Goal: Task Accomplishment & Management: Complete application form

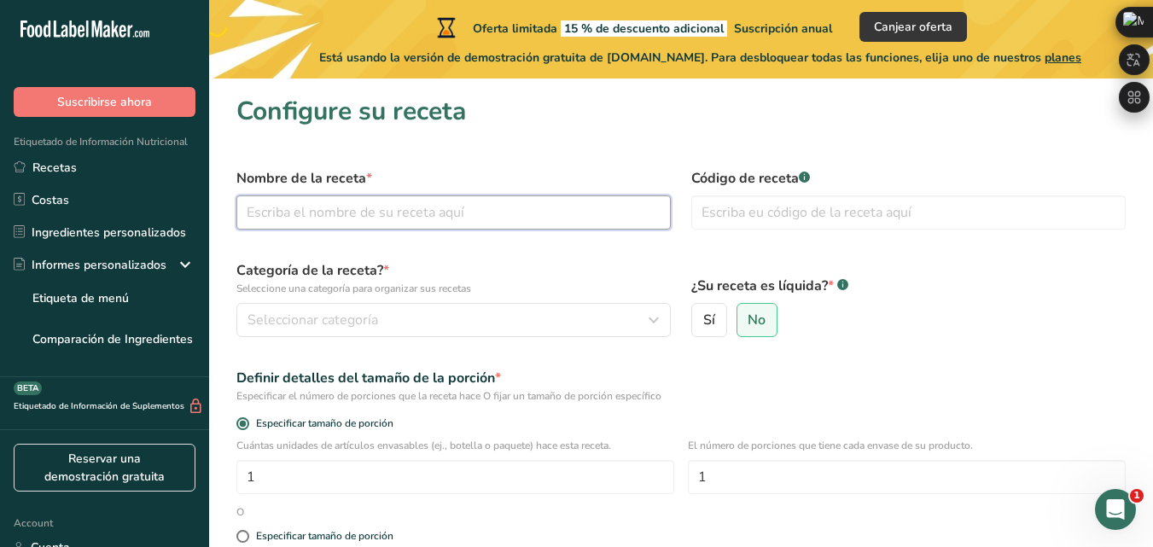
click at [594, 217] on input "text" at bounding box center [453, 212] width 434 height 34
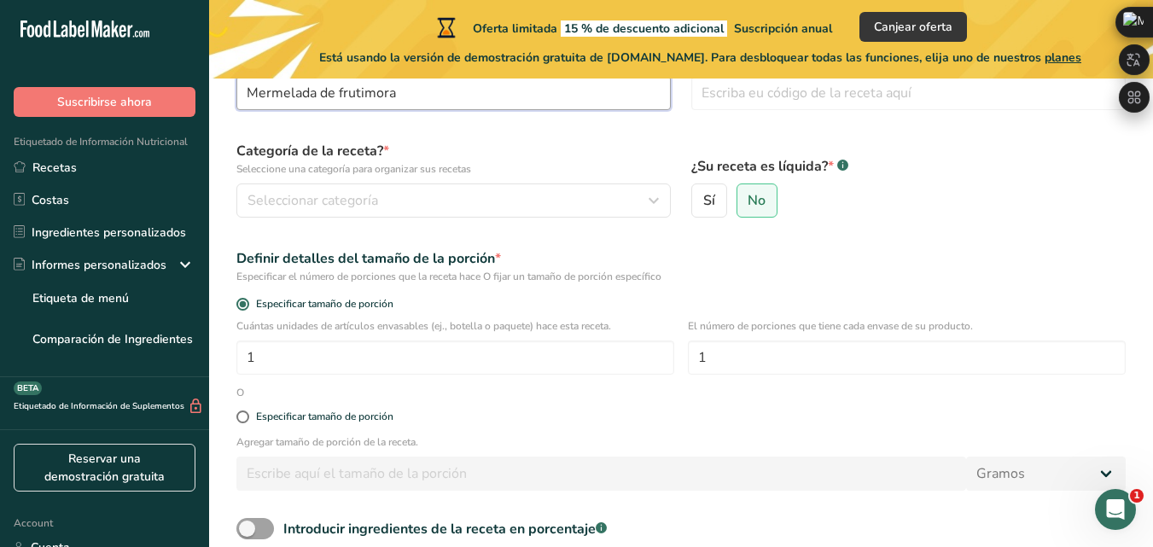
type input "Mermelada de frutimora"
click at [579, 262] on div "Definir detalles del tamaño de la porción *" at bounding box center [680, 258] width 889 height 20
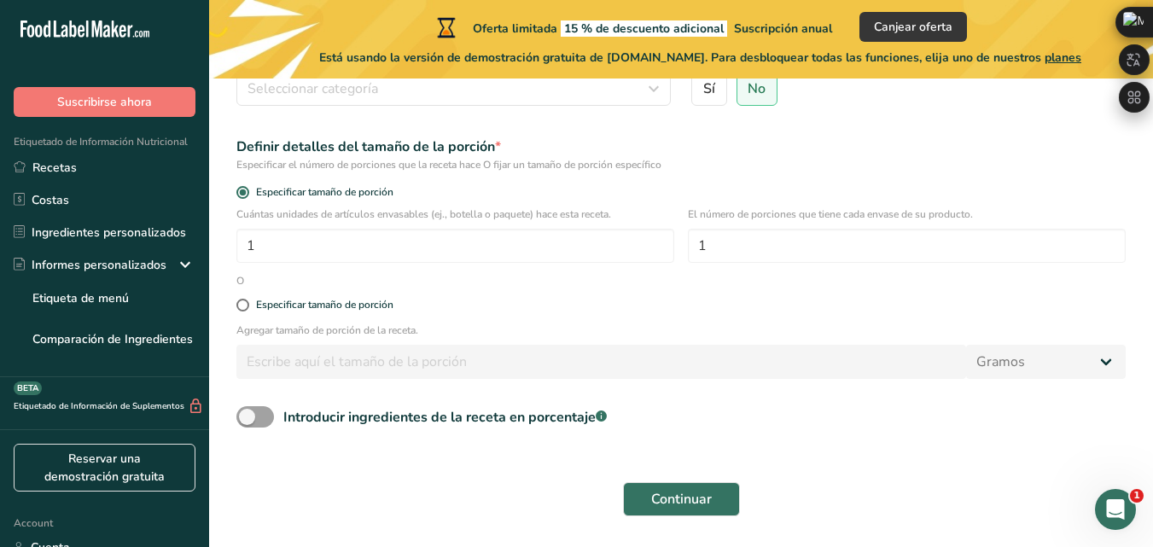
scroll to position [282, 0]
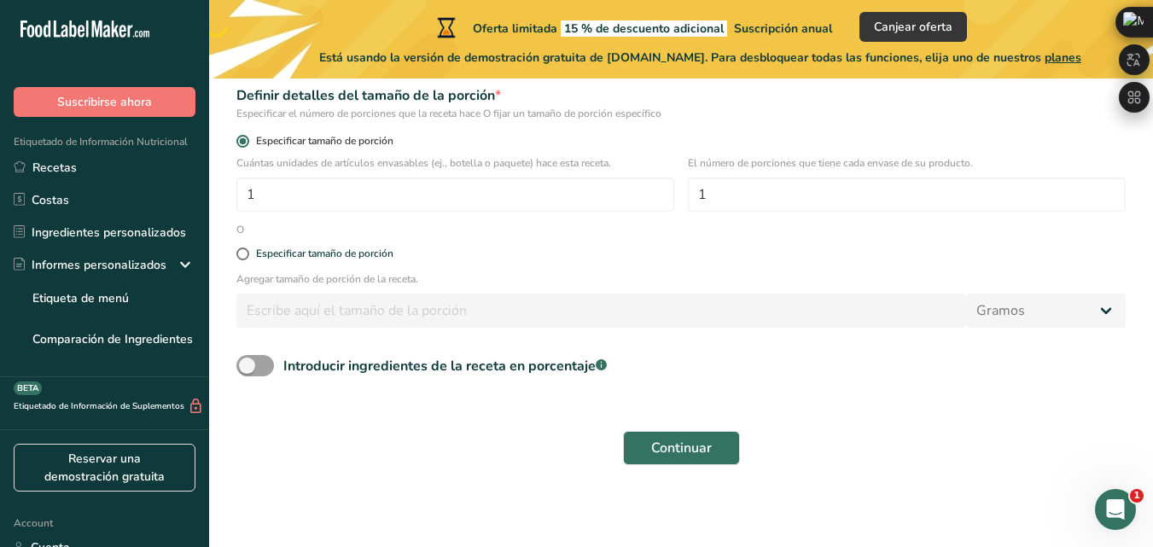
click at [321, 139] on span "Especificar tamaño de porción" at bounding box center [321, 141] width 144 height 13
click at [247, 139] on input "Especificar tamaño de porción" at bounding box center [241, 141] width 11 height 11
click at [313, 198] on input "1" at bounding box center [455, 194] width 438 height 34
type input "21"
click at [833, 198] on input "1" at bounding box center [907, 194] width 438 height 34
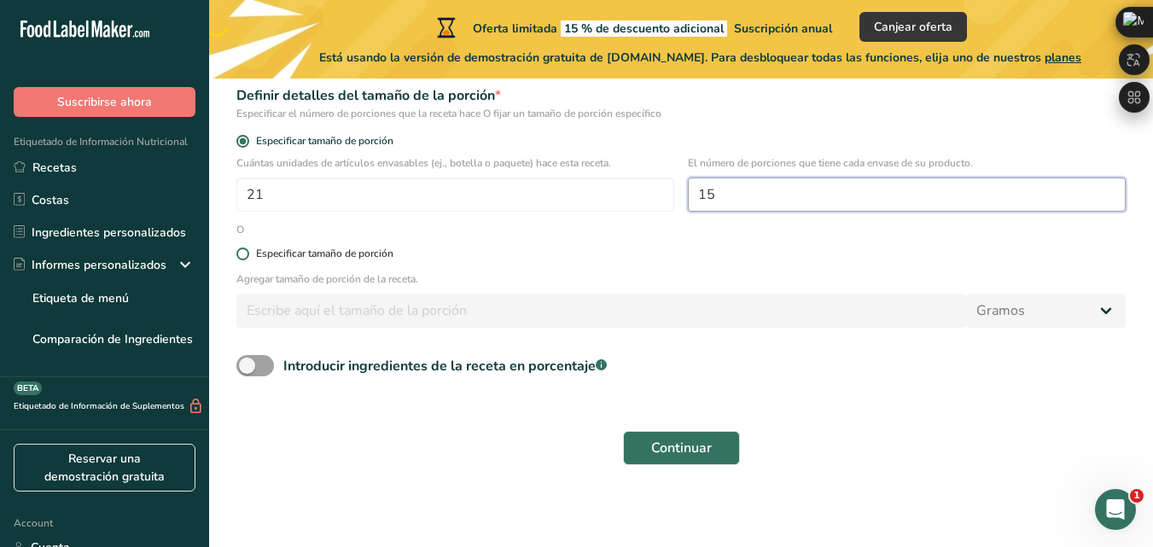
type input "15"
click at [381, 253] on div "Especificar tamaño de porción" at bounding box center [324, 253] width 137 height 13
click at [247, 253] on input "Especificar tamaño de porción" at bounding box center [241, 253] width 11 height 11
radio input "true"
radio input "false"
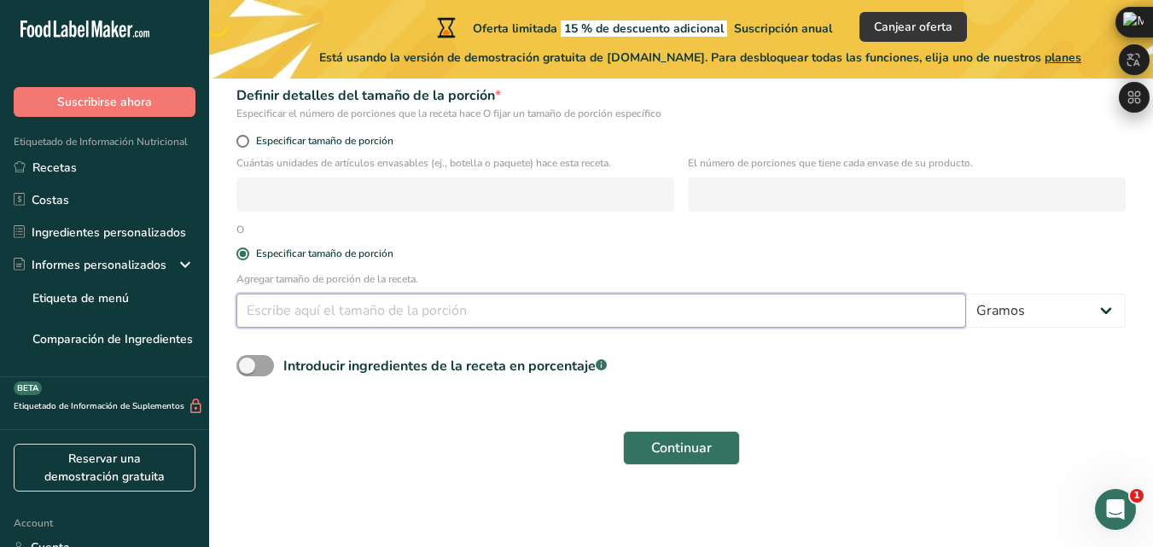
click at [440, 316] on input "number" at bounding box center [601, 311] width 730 height 34
type input "15"
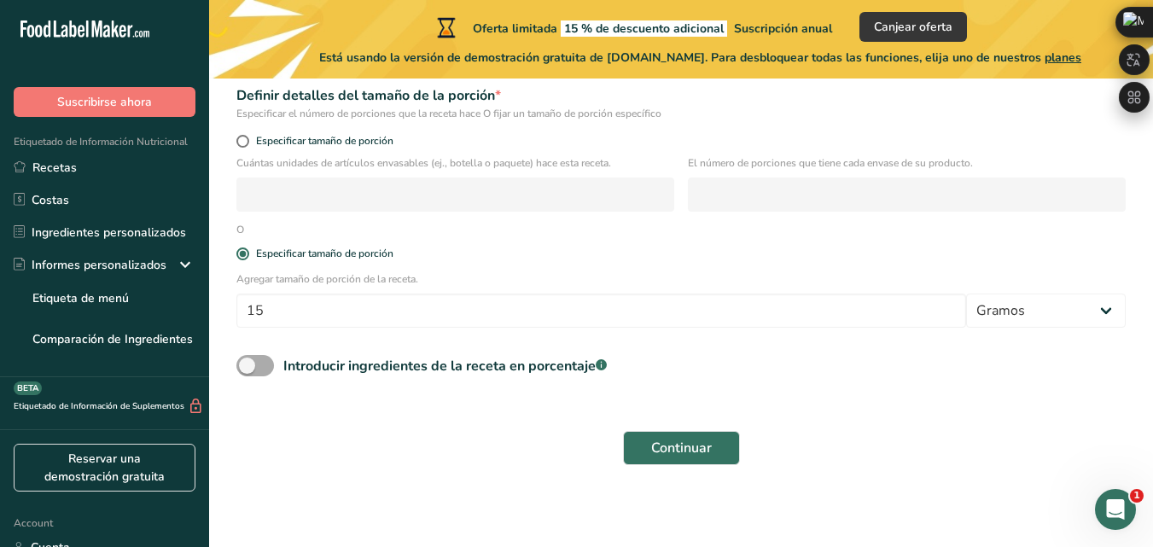
click at [250, 367] on span at bounding box center [255, 365] width 38 height 21
click at [247, 367] on input "Introducir ingredientes de la receta en porcentaje .a-a{fill:#347362;}.b-a{fill…" at bounding box center [241, 365] width 11 height 11
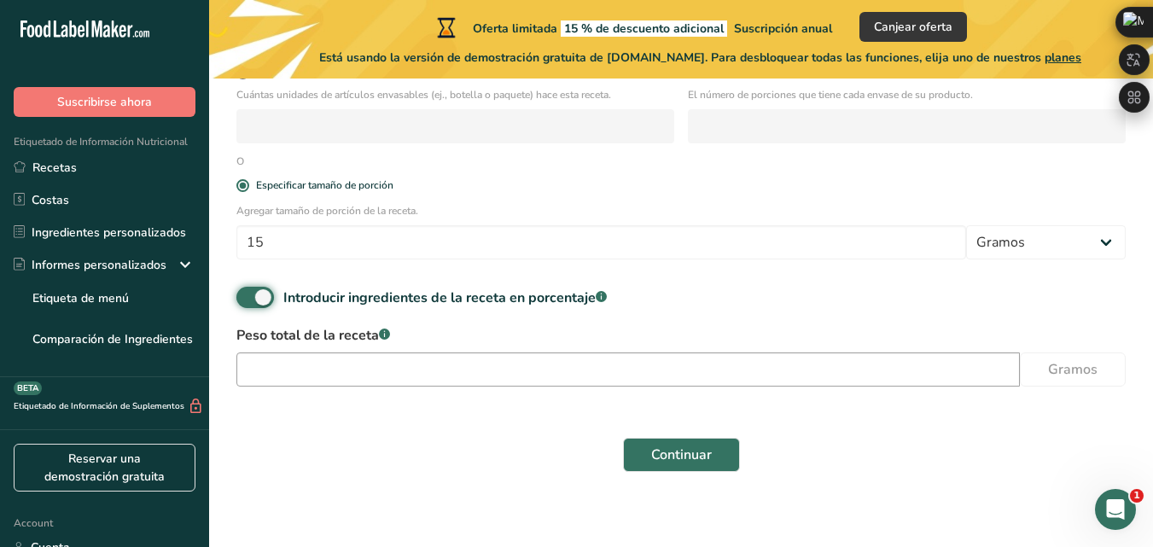
scroll to position [358, 0]
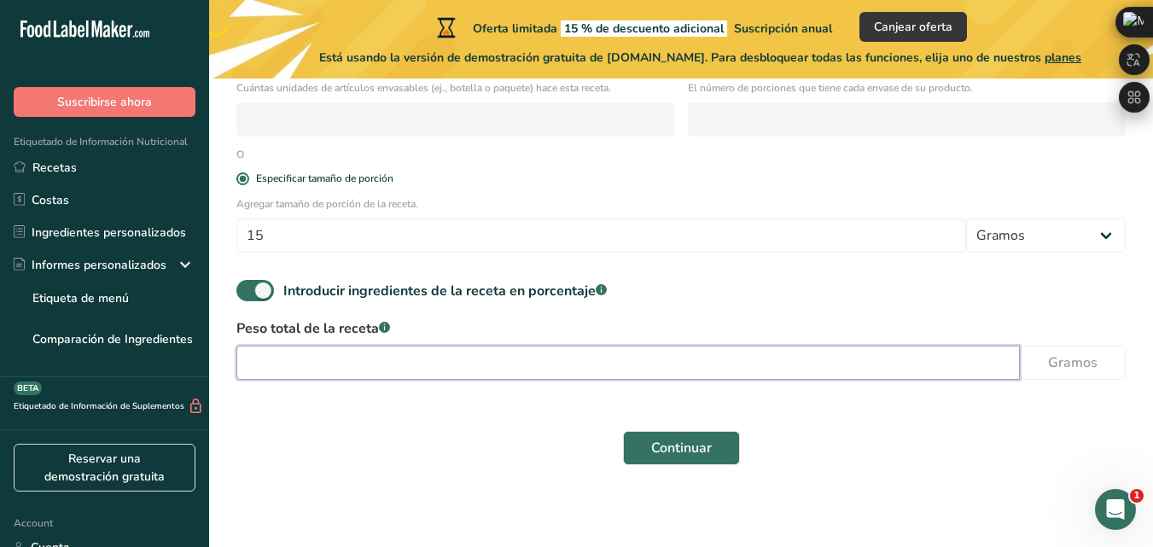
click at [654, 378] on input "number" at bounding box center [627, 363] width 783 height 34
click at [260, 297] on span at bounding box center [255, 290] width 38 height 21
click at [247, 296] on input "Introducir ingredientes de la receta en porcentaje .a-a{fill:#347362;}.b-a{fill…" at bounding box center [241, 290] width 11 height 11
checkbox input "false"
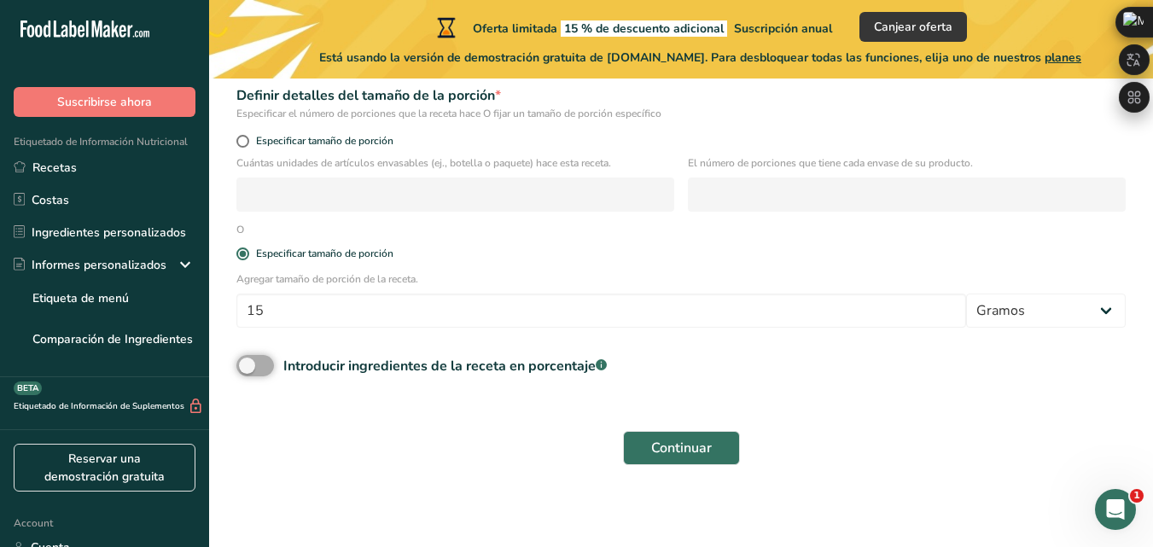
scroll to position [282, 0]
click at [688, 441] on span "Continuar" at bounding box center [681, 448] width 61 height 20
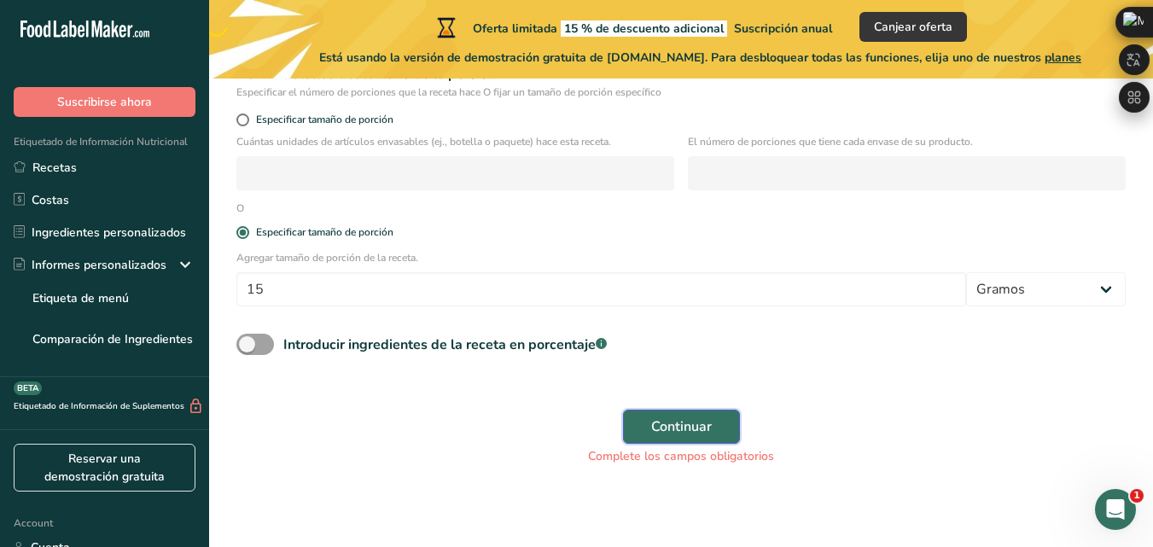
scroll to position [0, 0]
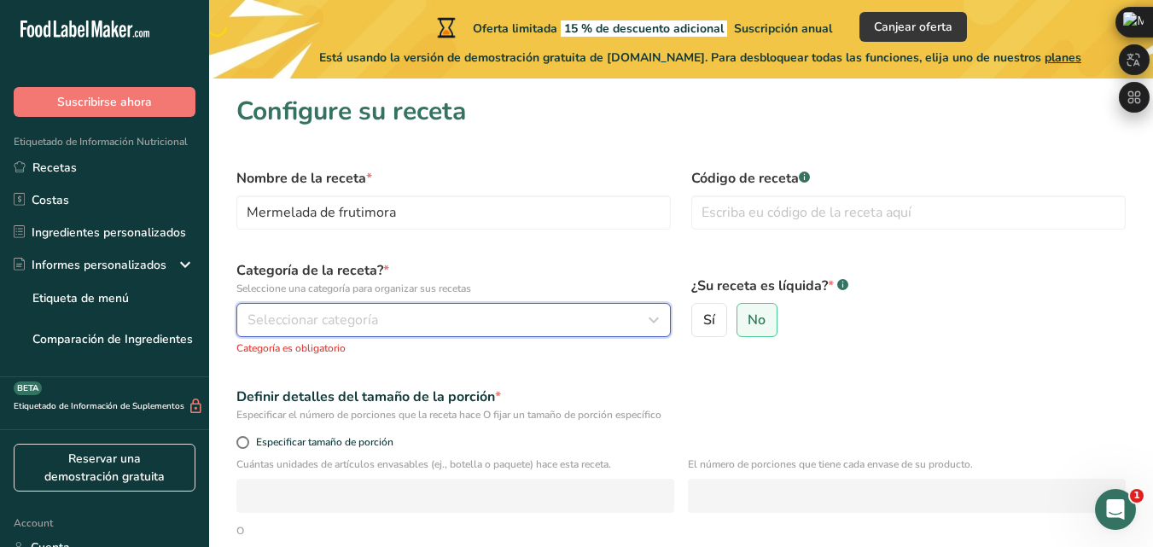
click at [385, 311] on div "Seleccionar categoría" at bounding box center [448, 320] width 402 height 20
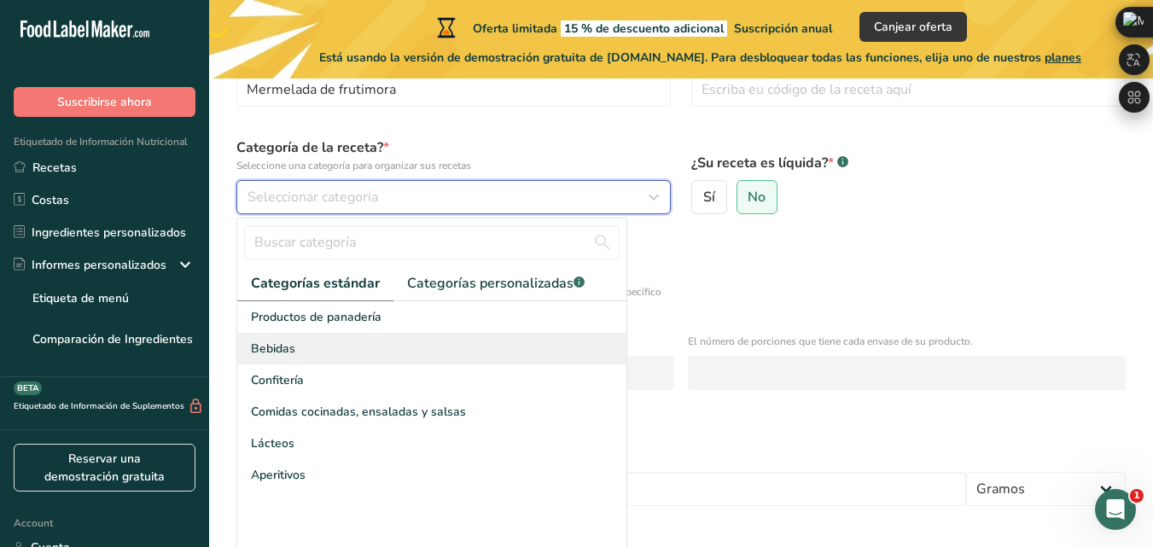
scroll to position [154, 0]
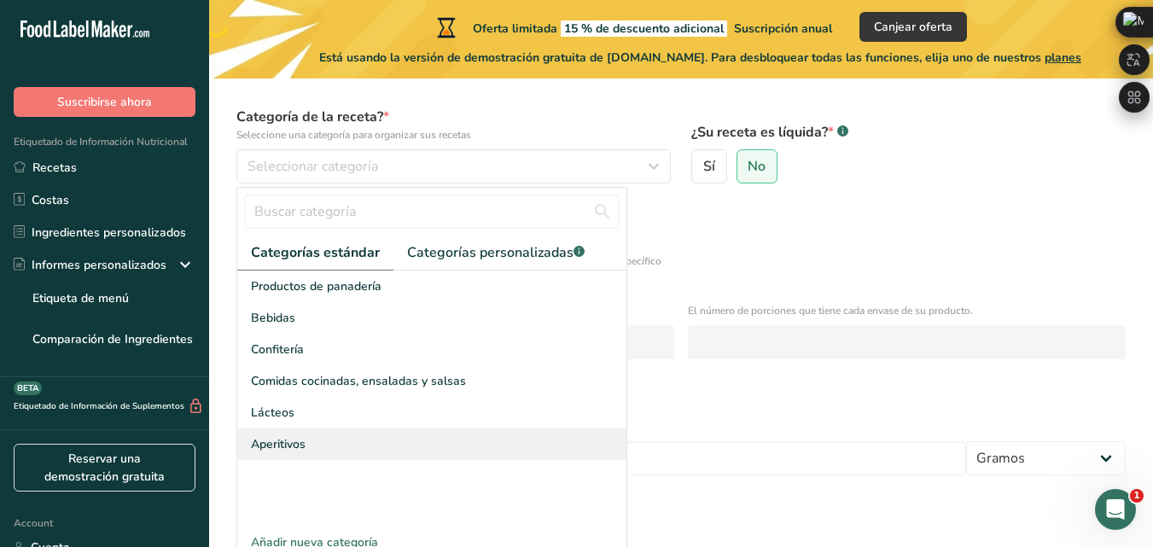
click at [282, 456] on div "Aperitivos" at bounding box center [431, 444] width 389 height 32
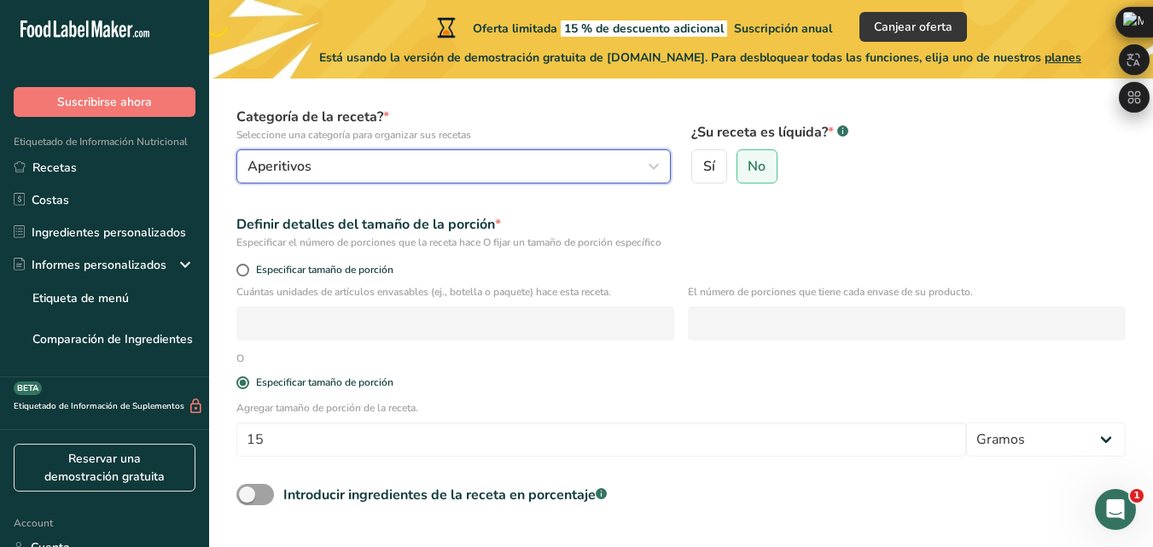
click at [341, 176] on div "Aperitivos" at bounding box center [448, 166] width 402 height 20
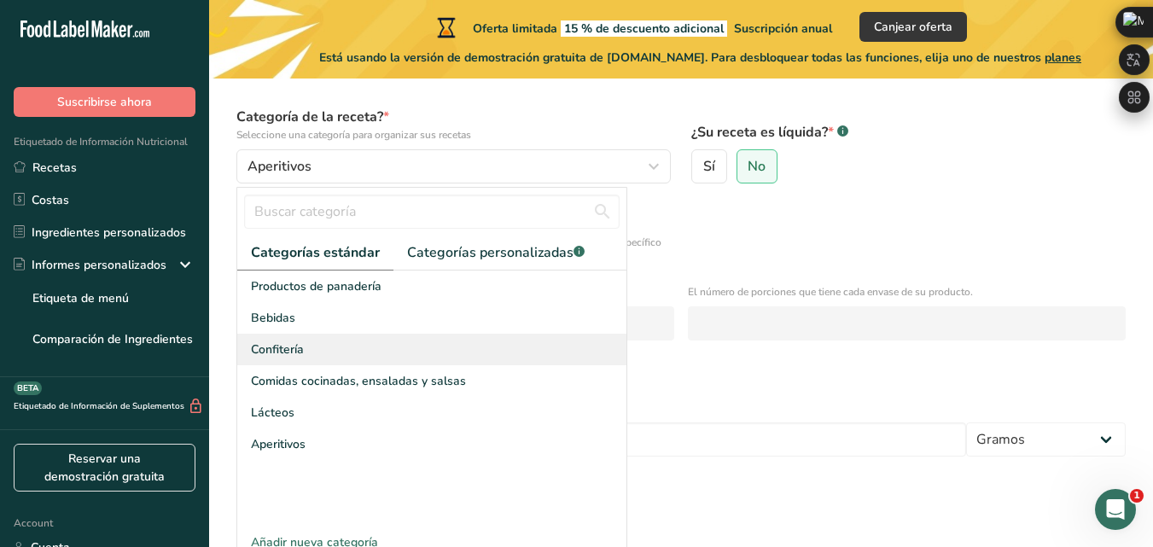
click at [299, 351] on span "Confitería" at bounding box center [277, 349] width 53 height 18
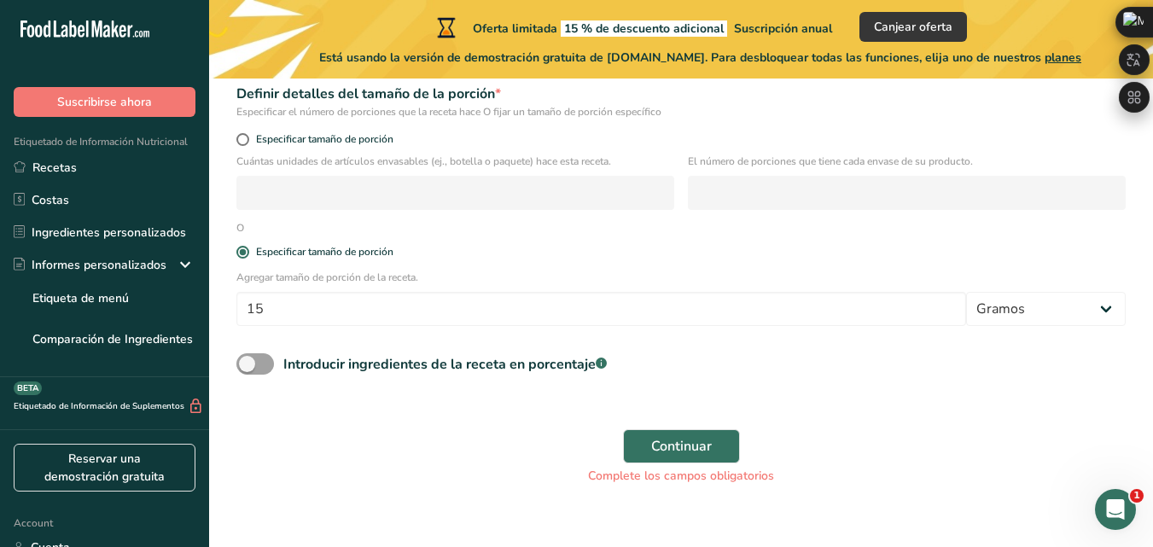
scroll to position [304, 0]
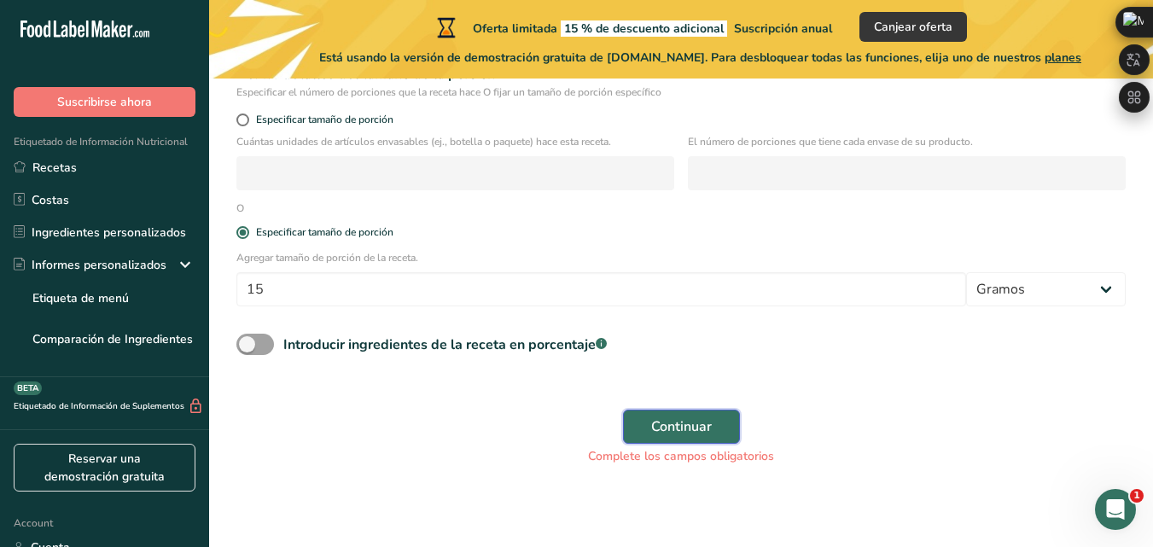
click at [640, 424] on button "Continuar" at bounding box center [681, 427] width 117 height 34
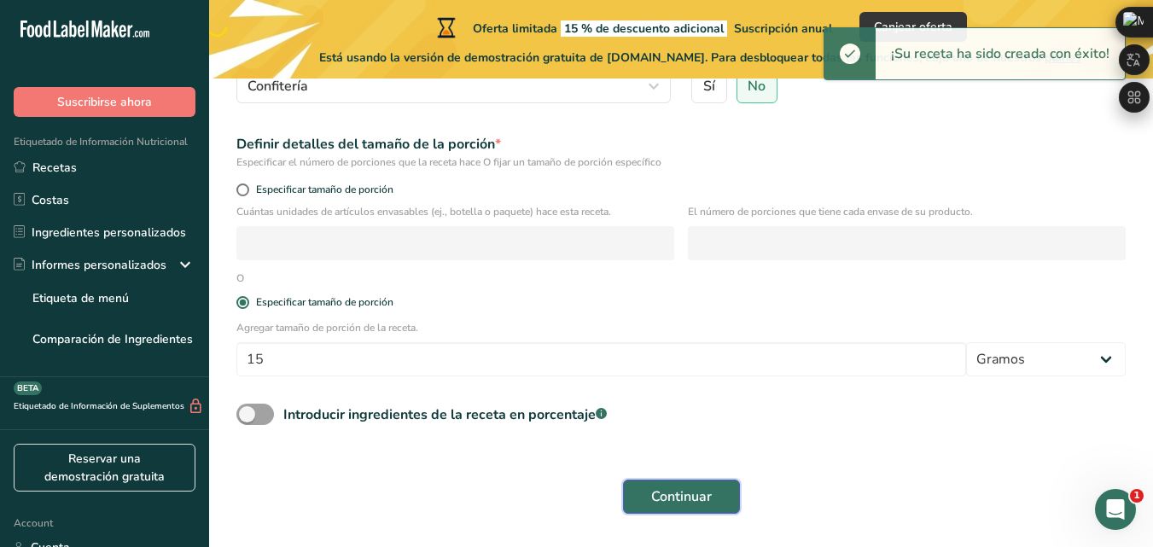
scroll to position [282, 0]
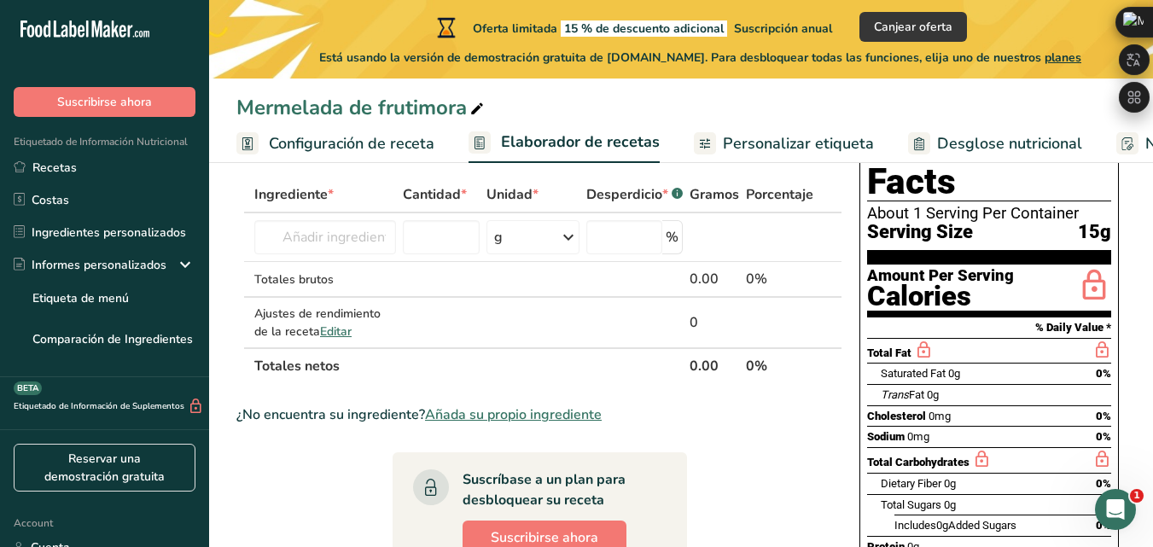
scroll to position [91, 0]
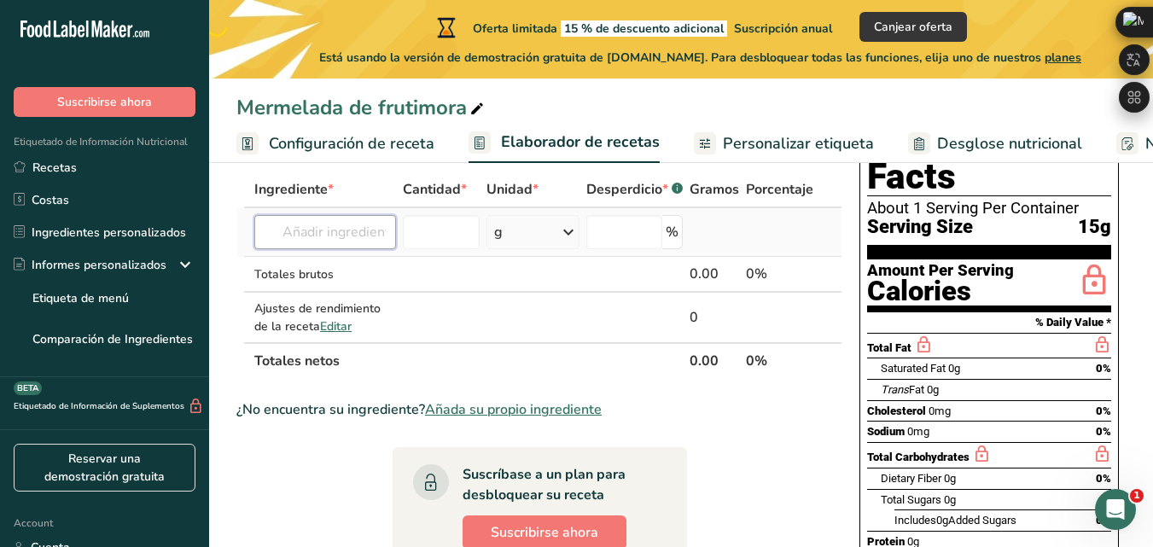
click at [367, 234] on input "text" at bounding box center [325, 232] width 142 height 34
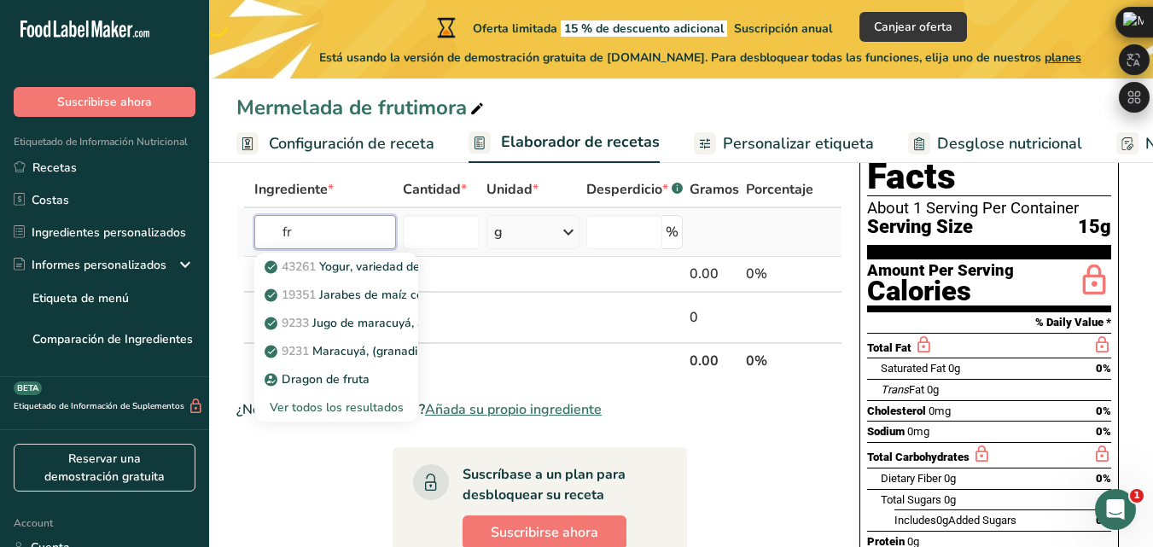
type input "f"
type input "strawberr"
